Goal: Information Seeking & Learning: Learn about a topic

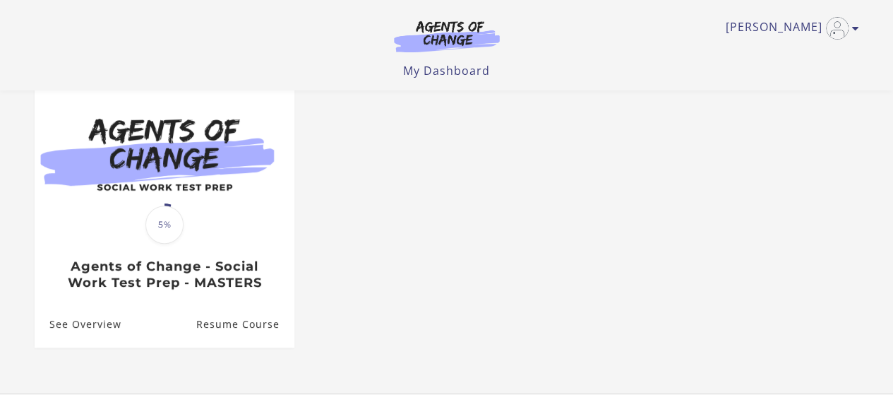
scroll to position [136, 0]
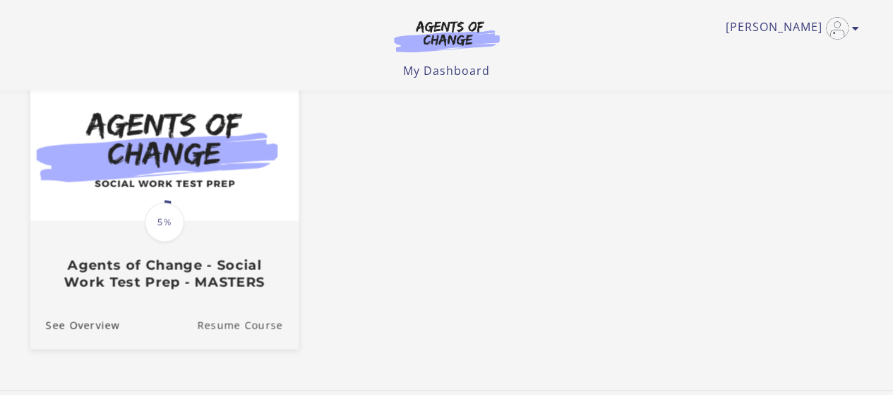
click at [275, 327] on link "Resume Course" at bounding box center [248, 324] width 102 height 47
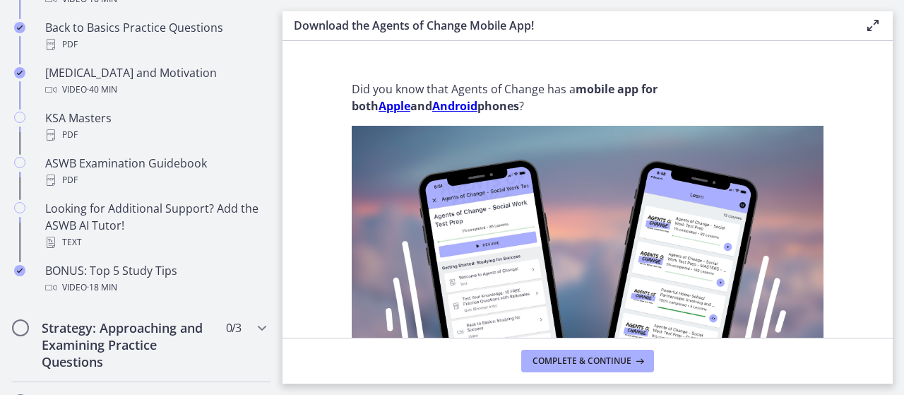
scroll to position [583, 0]
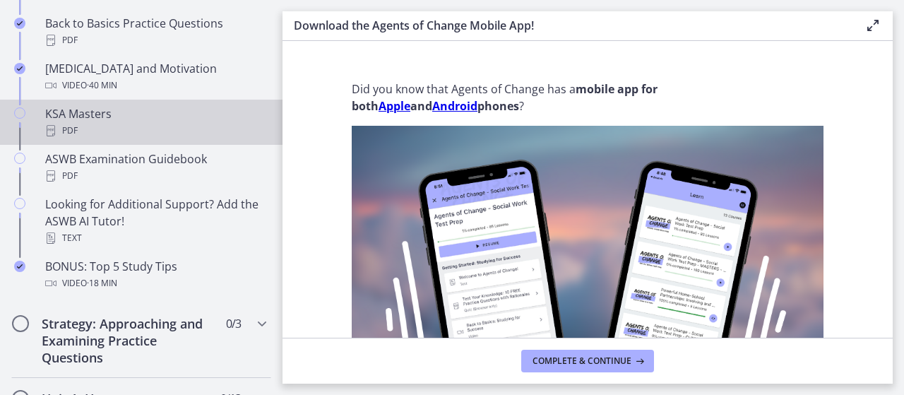
click at [88, 125] on div "PDF" at bounding box center [155, 130] width 220 height 17
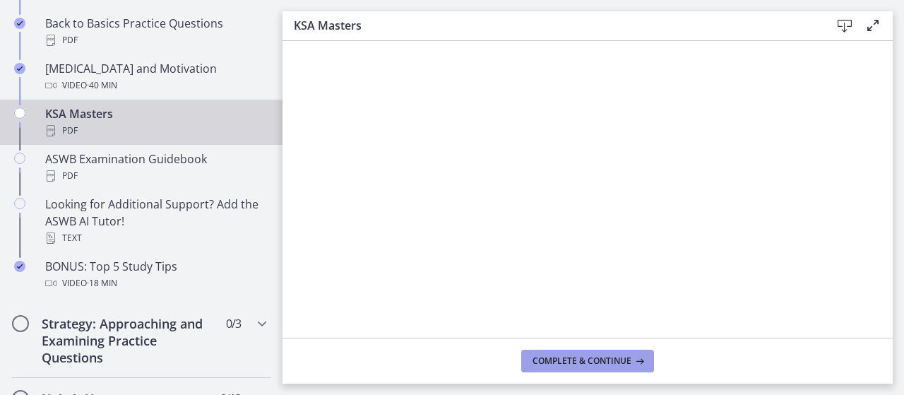
click at [616, 358] on span "Complete & continue" at bounding box center [581, 360] width 99 height 11
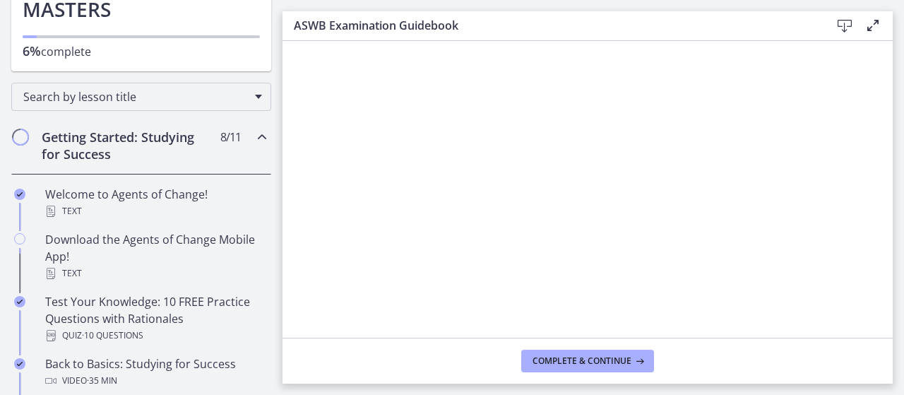
scroll to position [157, 0]
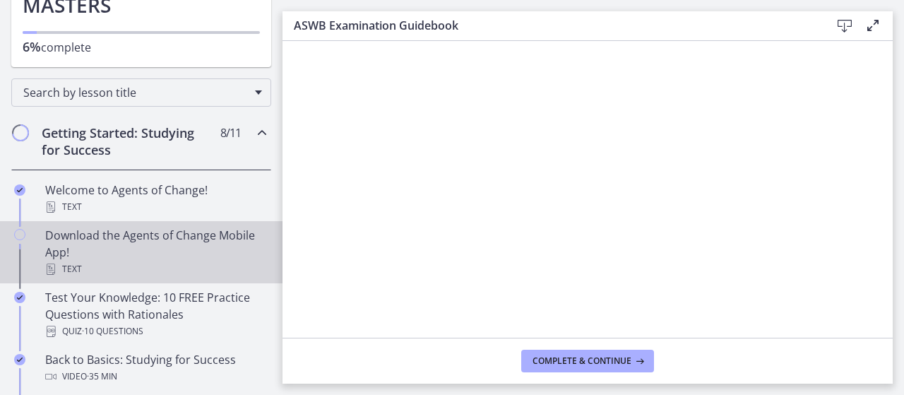
click at [160, 255] on div "Download the Agents of Change Mobile App! Text" at bounding box center [155, 252] width 220 height 51
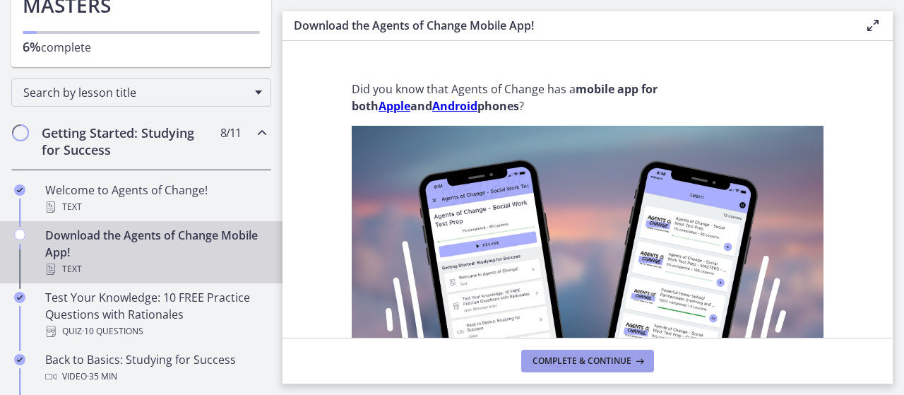
click at [569, 359] on span "Complete & continue" at bounding box center [581, 360] width 99 height 11
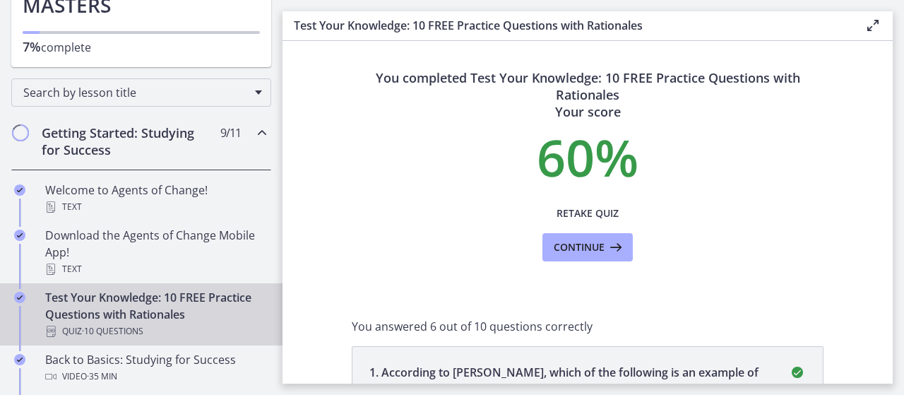
click at [64, 140] on h2 "Getting Started: Studying for Success" at bounding box center [128, 141] width 172 height 34
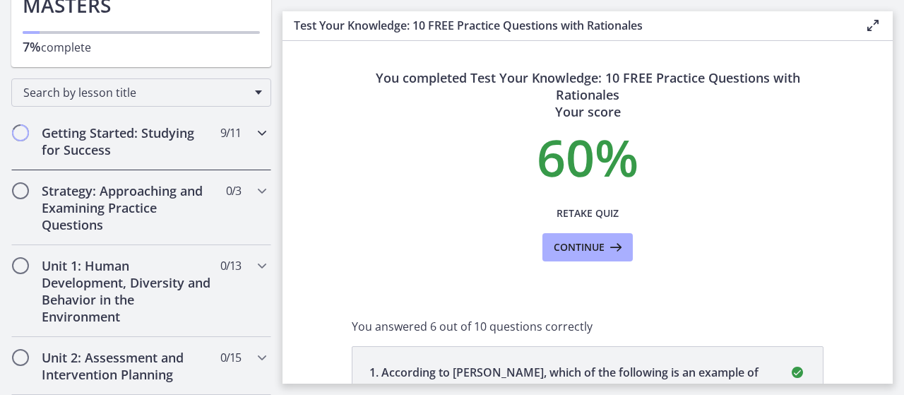
click at [64, 140] on h2 "Getting Started: Studying for Success" at bounding box center [128, 141] width 172 height 34
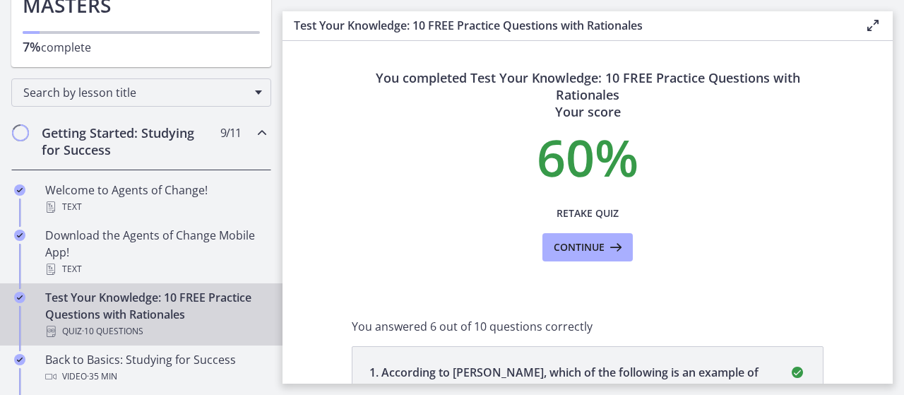
click at [64, 140] on h2 "Getting Started: Studying for Success" at bounding box center [128, 141] width 172 height 34
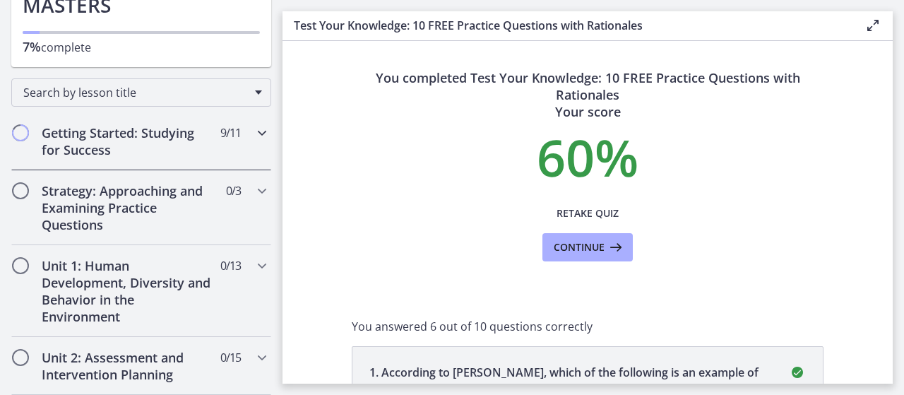
click at [64, 140] on h2 "Getting Started: Studying for Success" at bounding box center [128, 141] width 172 height 34
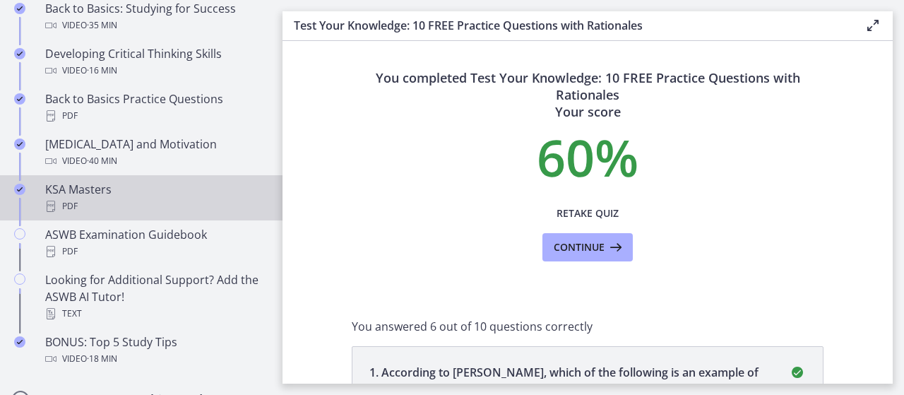
scroll to position [517, 0]
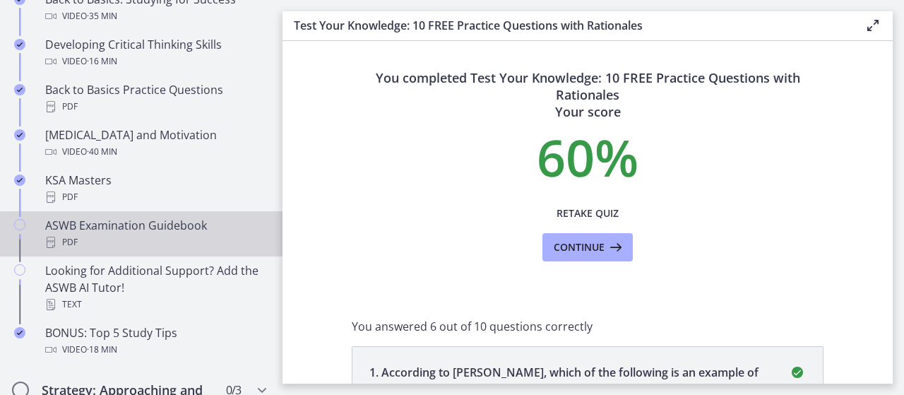
click at [162, 247] on div "PDF" at bounding box center [155, 242] width 220 height 17
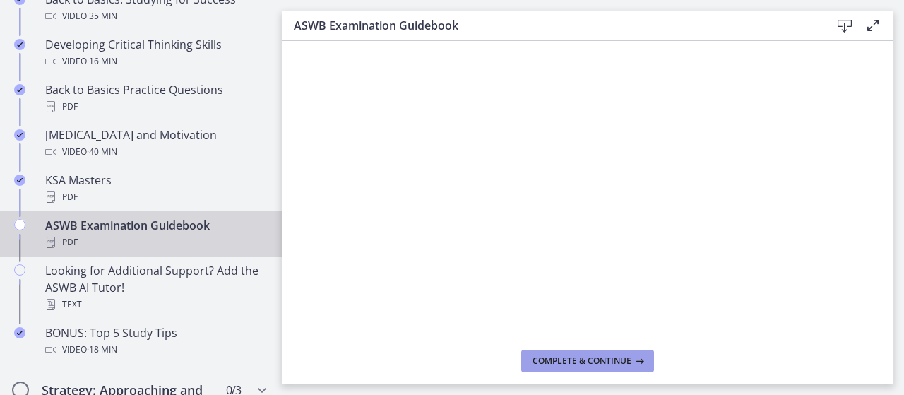
click at [592, 364] on span "Complete & continue" at bounding box center [581, 360] width 99 height 11
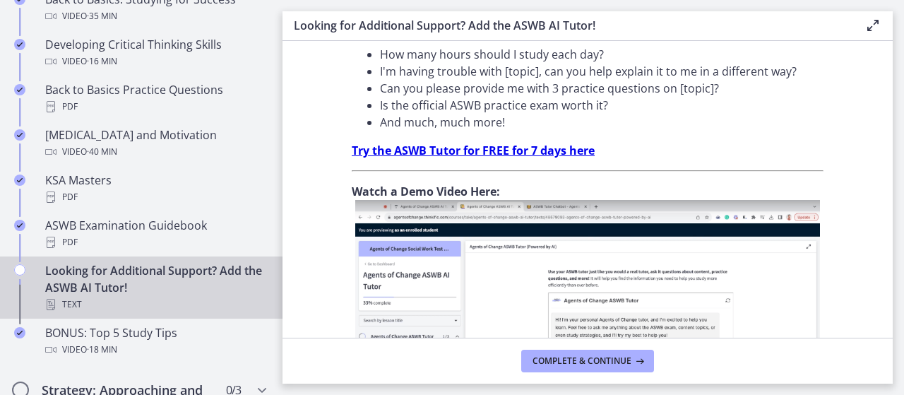
scroll to position [656, 0]
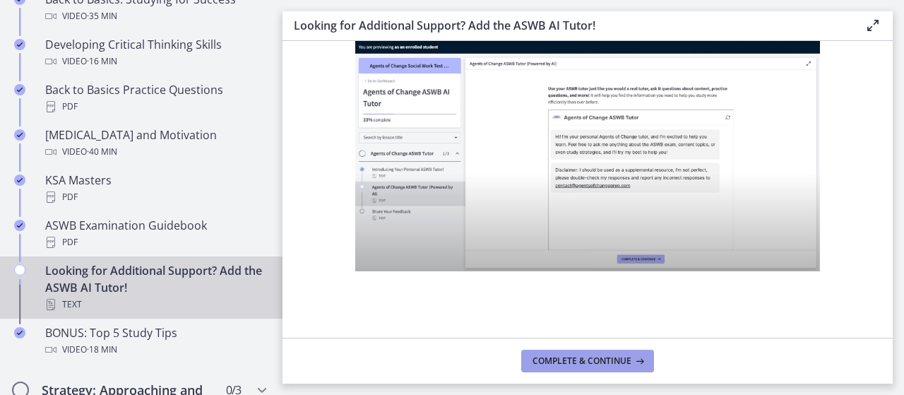
click at [614, 354] on button "Complete & continue" at bounding box center [587, 360] width 133 height 23
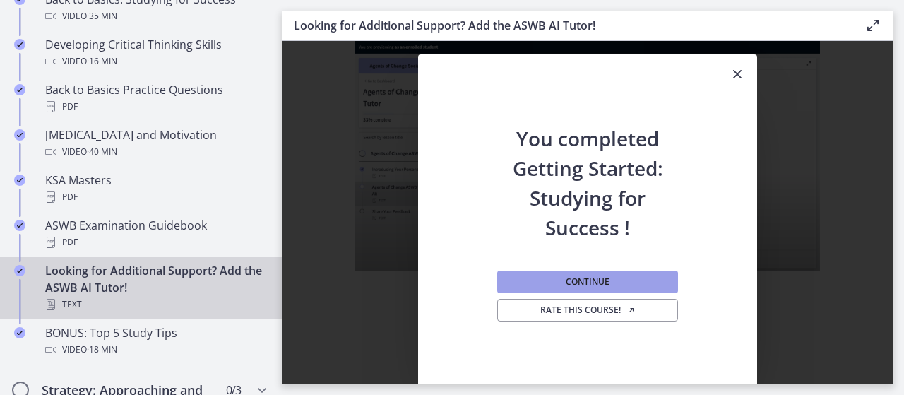
click at [592, 280] on span "Continue" at bounding box center [588, 281] width 44 height 11
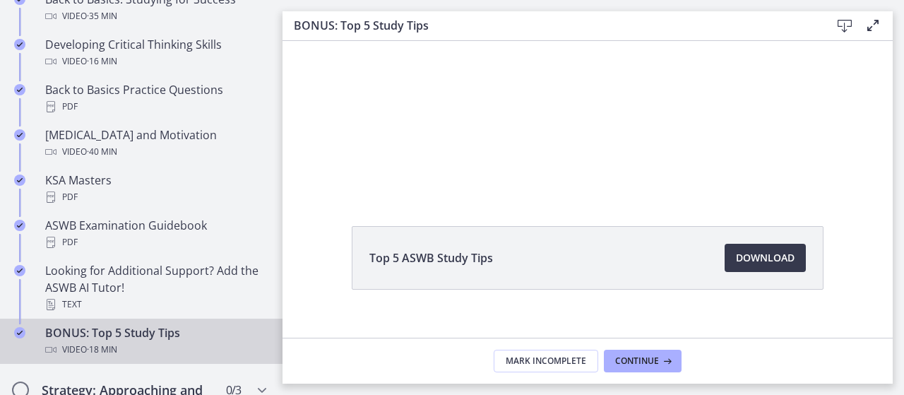
scroll to position [100, 0]
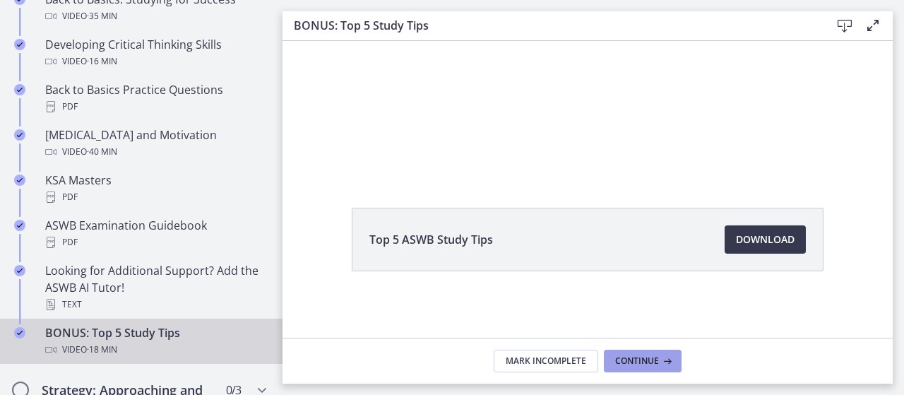
click at [628, 361] on span "Continue" at bounding box center [637, 360] width 44 height 11
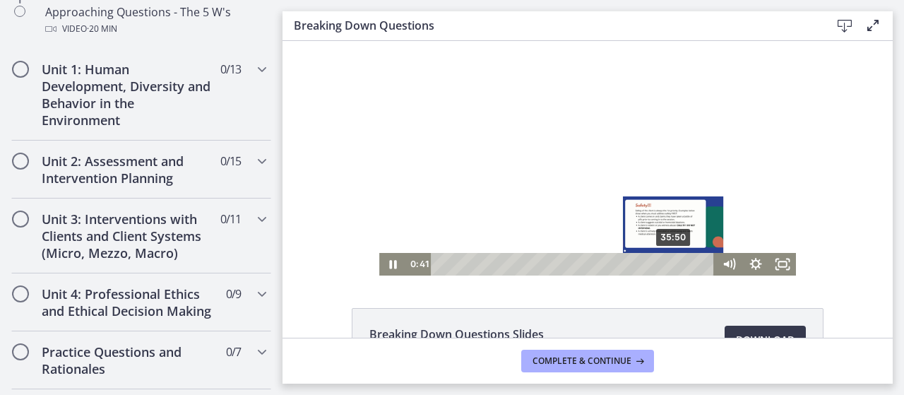
click at [669, 262] on div "35:50" at bounding box center [575, 264] width 268 height 23
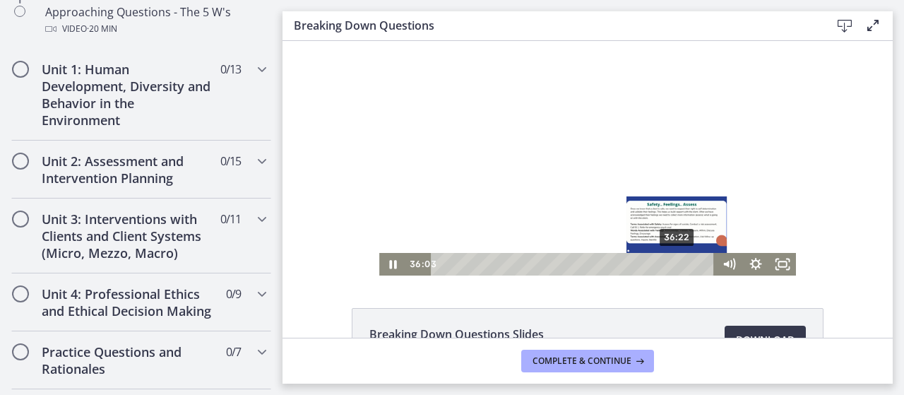
click at [673, 261] on div "36:22" at bounding box center [575, 264] width 268 height 23
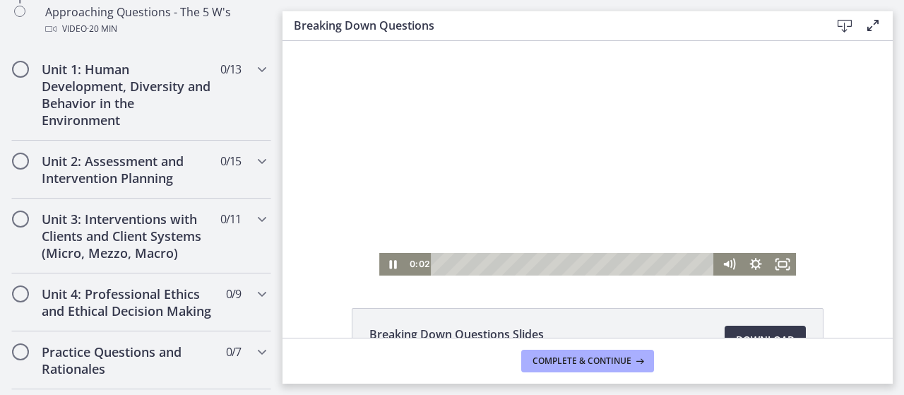
click at [736, 172] on div at bounding box center [587, 158] width 417 height 234
click at [664, 177] on div at bounding box center [587, 158] width 417 height 234
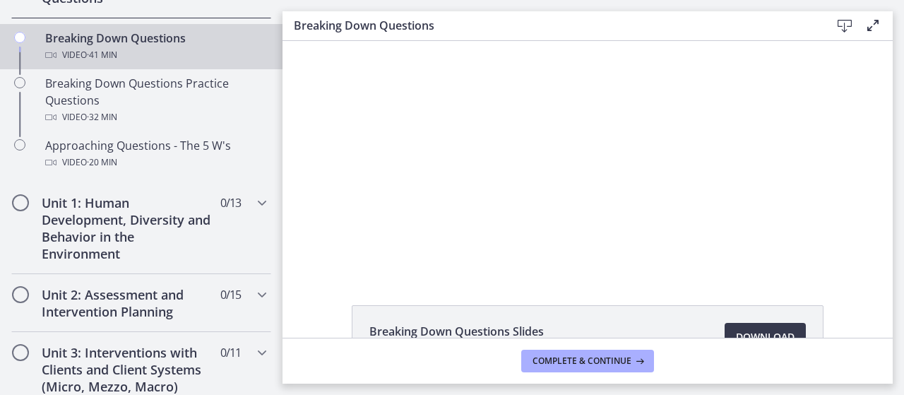
scroll to position [388, 0]
